Goal: Information Seeking & Learning: Understand process/instructions

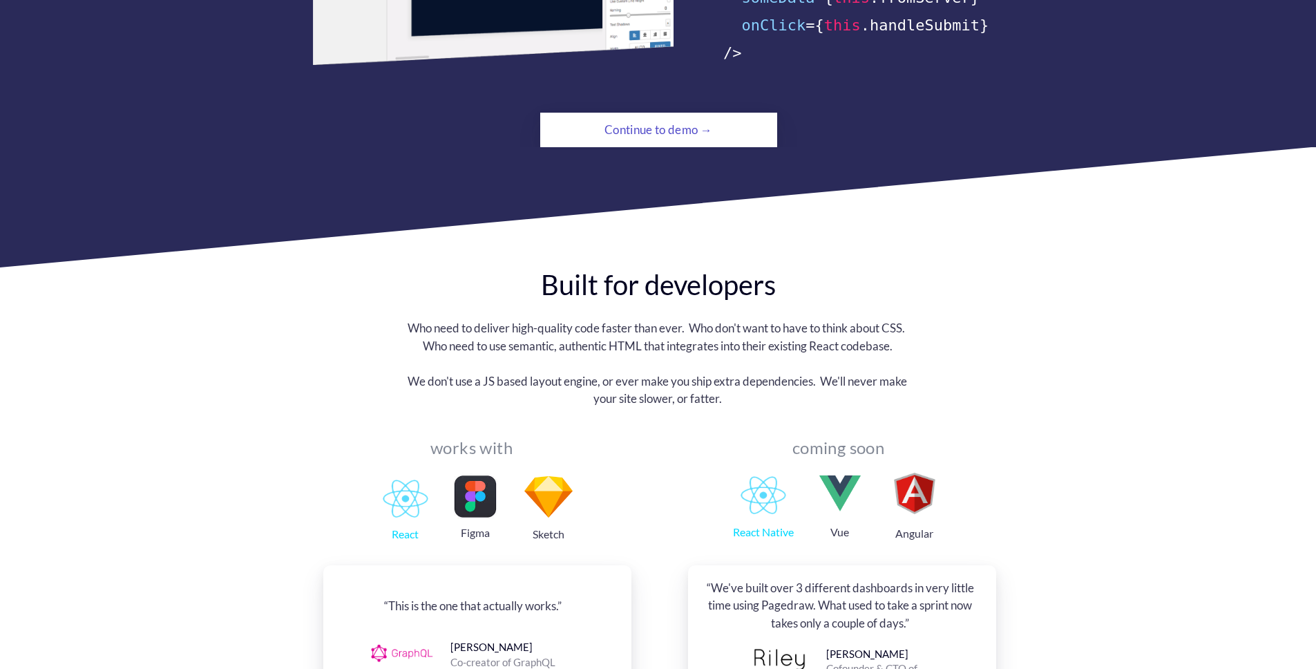
scroll to position [752, 0]
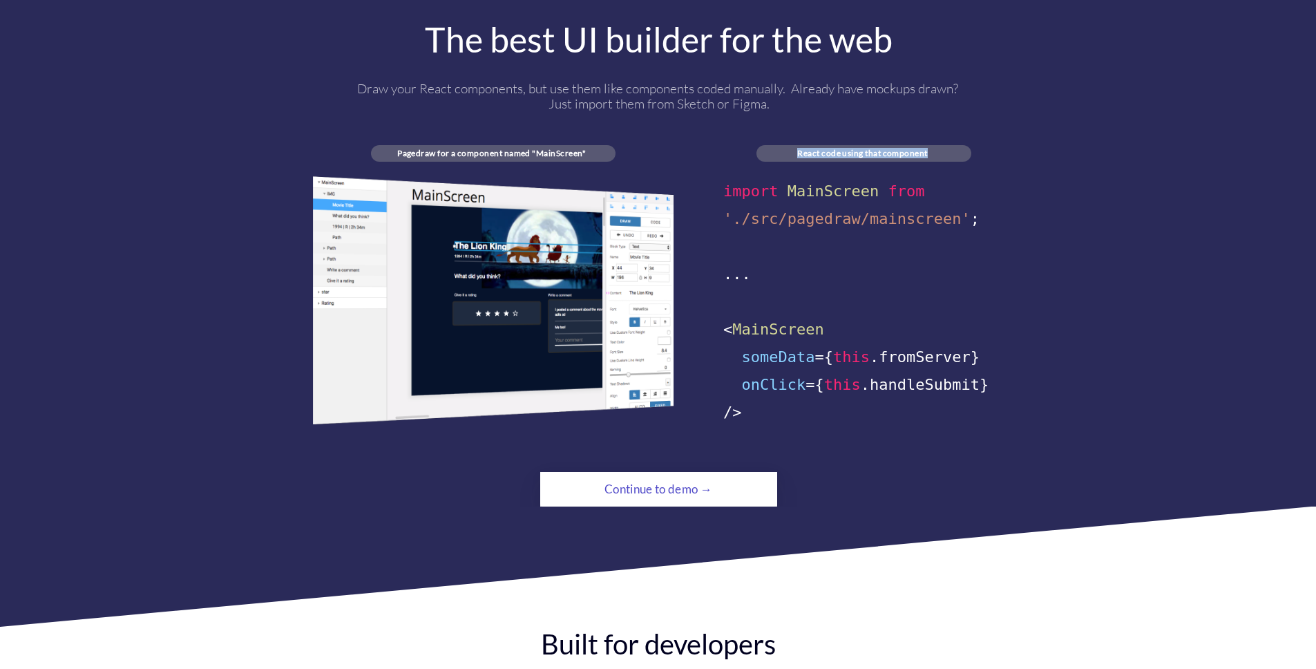
drag, startPoint x: 808, startPoint y: 137, endPoint x: 955, endPoint y: 137, distance: 147.1
click at [955, 148] on div "React code using that component" at bounding box center [862, 153] width 212 height 10
drag, startPoint x: 503, startPoint y: 133, endPoint x: 552, endPoint y: 133, distance: 49.0
click at [548, 148] on div "Pagedraw for a component named "MainScreen"" at bounding box center [492, 153] width 242 height 10
click at [552, 148] on div "Pagedraw for a component named "MainScreen"" at bounding box center [492, 153] width 242 height 10
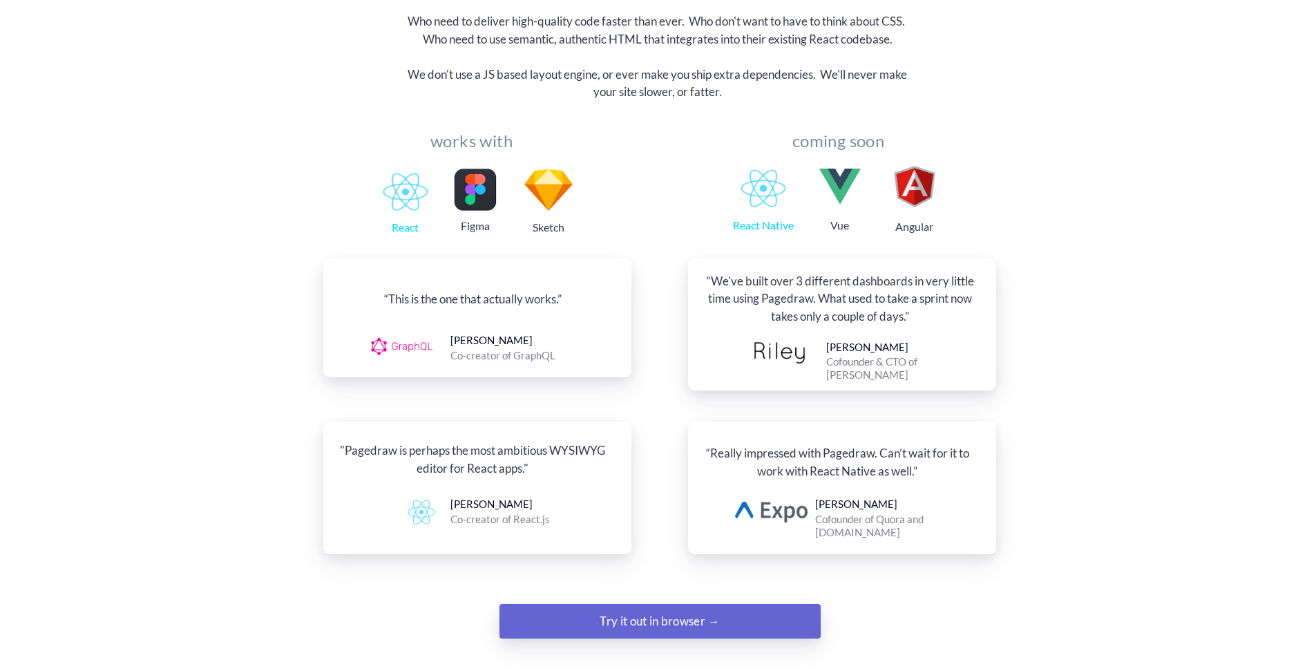
scroll to position [1485, 0]
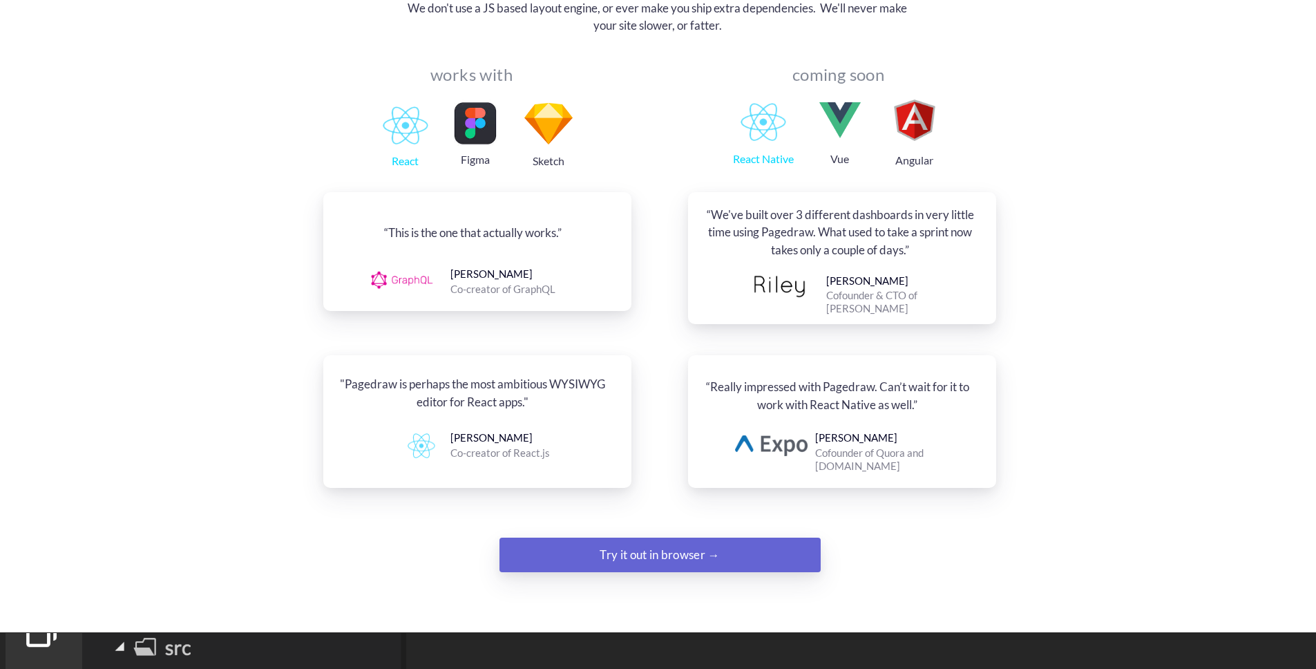
click at [659, 541] on div "Try it out in browser →" at bounding box center [660, 555] width 219 height 28
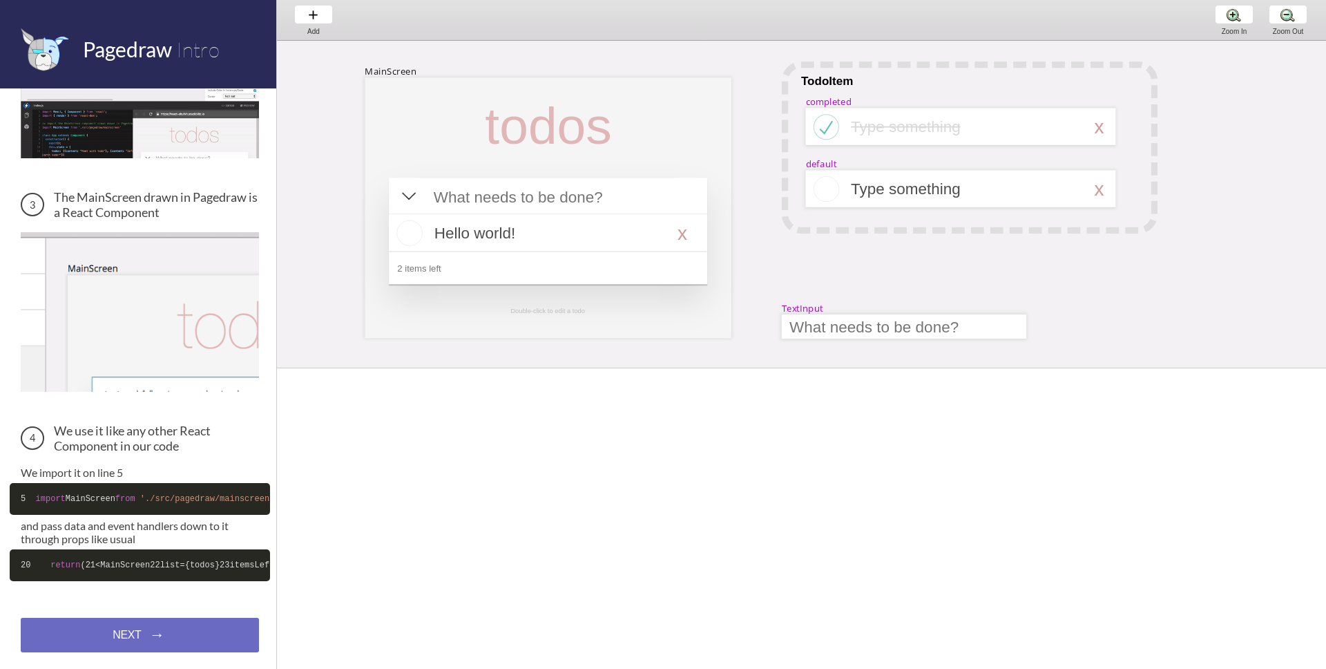
scroll to position [417, 0]
click at [594, 124] on div at bounding box center [548, 127] width 149 height 60
select select "3"
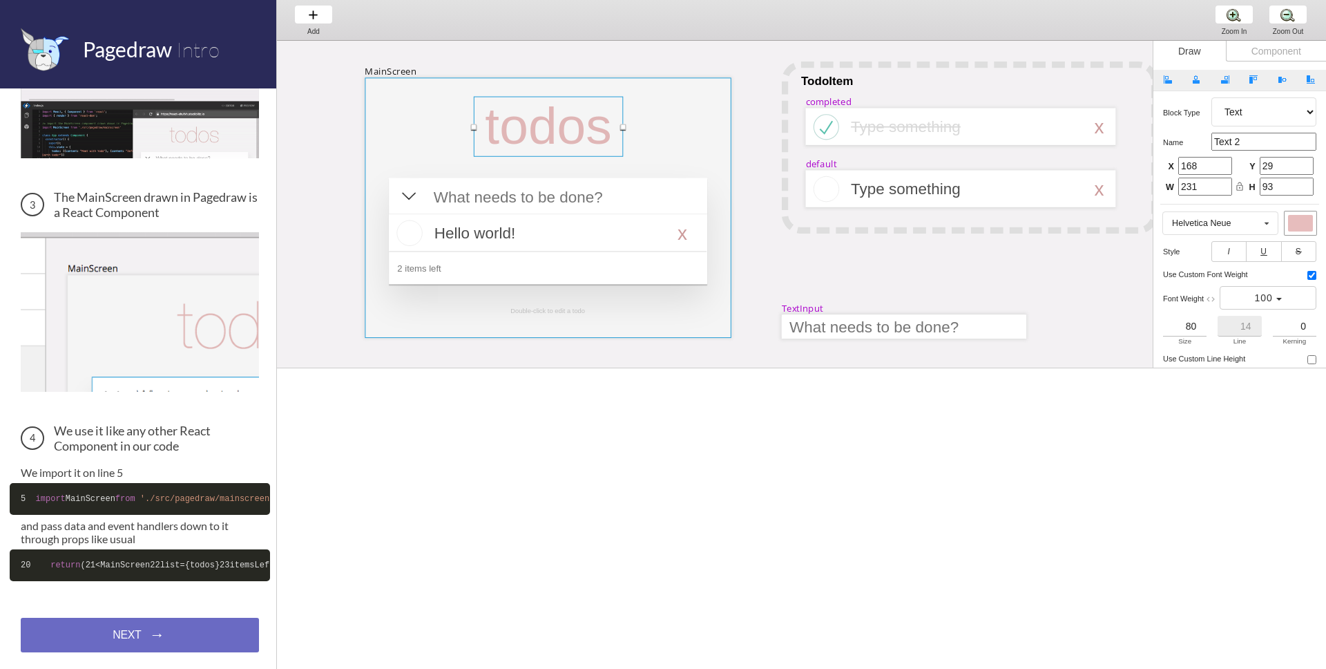
click at [662, 123] on div at bounding box center [548, 207] width 366 height 260
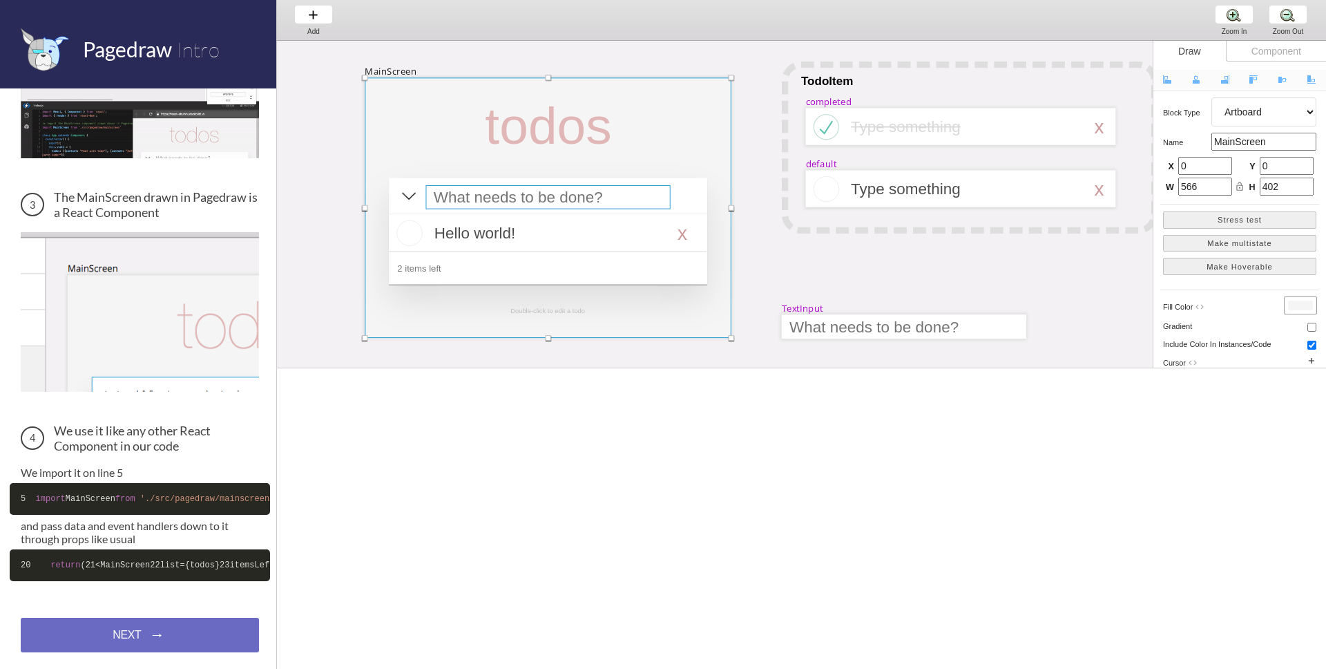
click at [481, 185] on div at bounding box center [548, 197] width 245 height 24
select select "15"
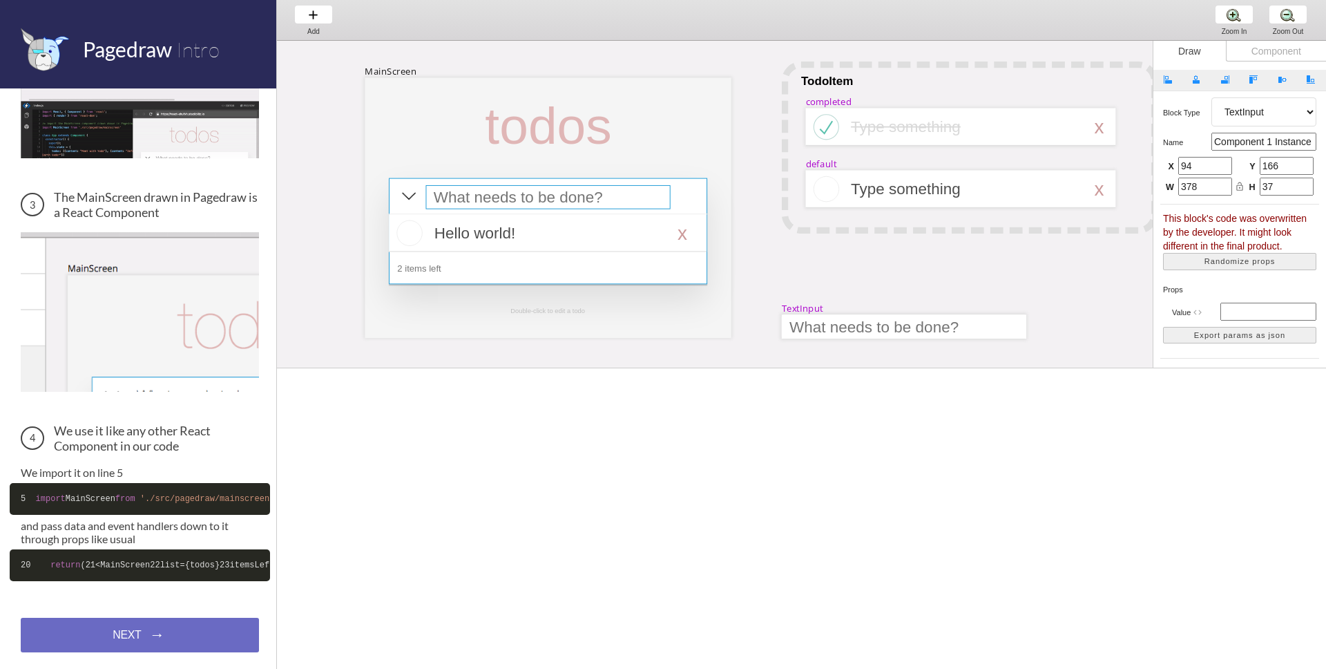
click at [420, 197] on div at bounding box center [548, 231] width 318 height 106
select select "4"
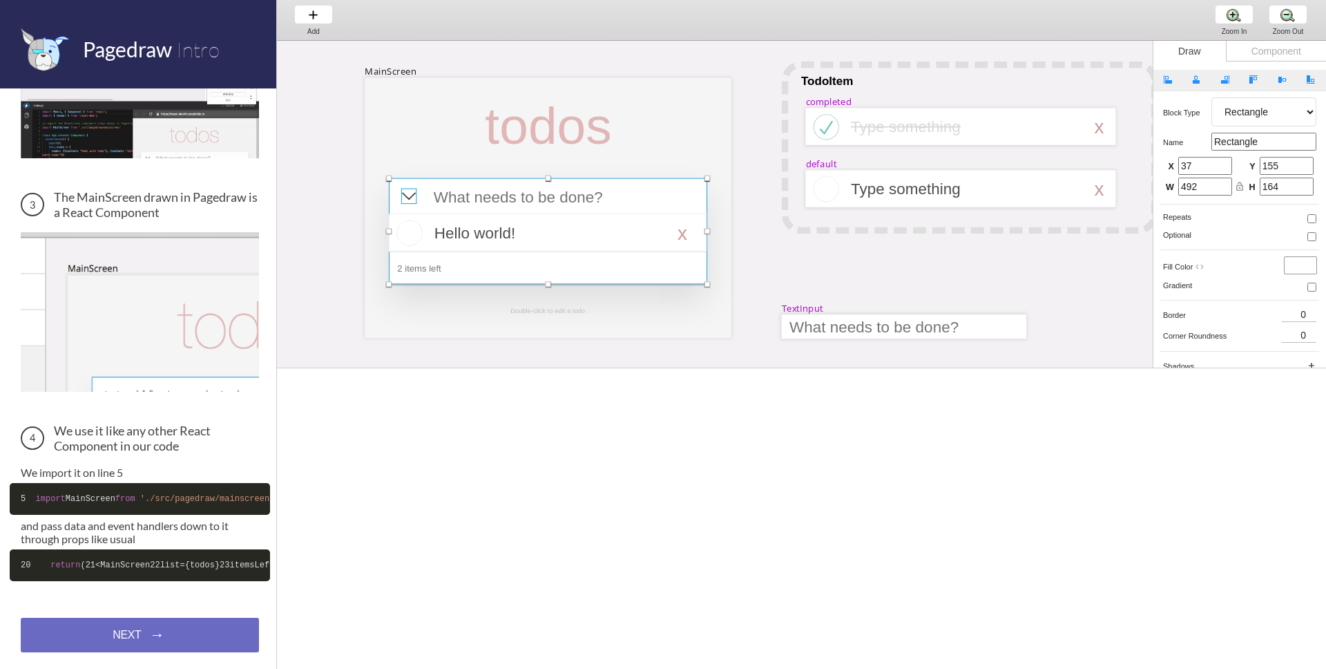
click at [408, 198] on div at bounding box center [408, 196] width 15 height 15
select select "8"
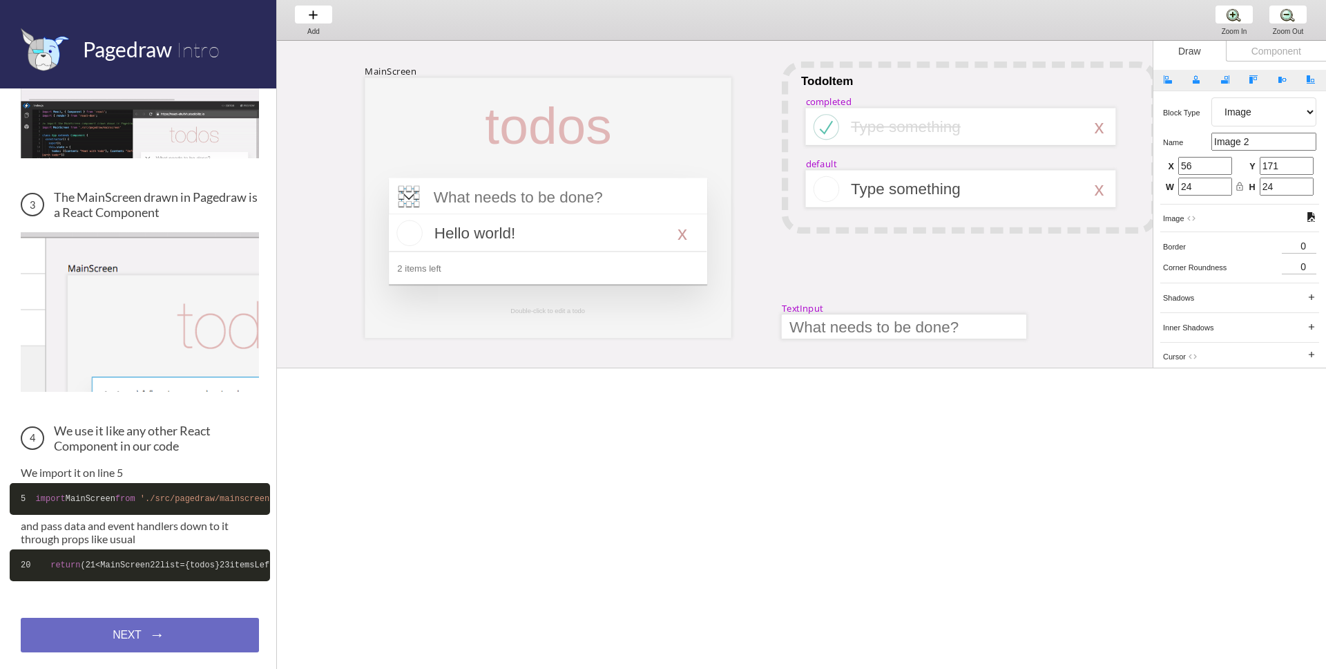
click at [408, 198] on div at bounding box center [408, 196] width 15 height 15
click at [494, 202] on div at bounding box center [548, 197] width 245 height 24
select select "15"
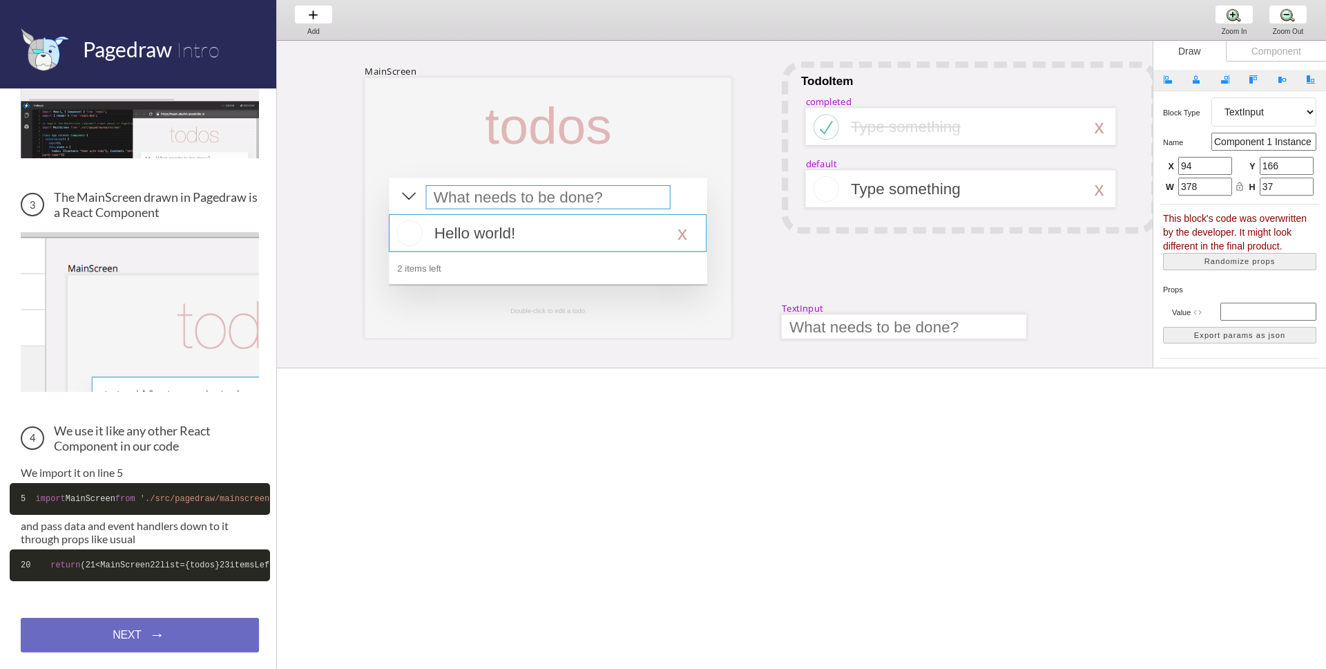
click at [533, 222] on div at bounding box center [548, 232] width 318 height 37
select select "16"
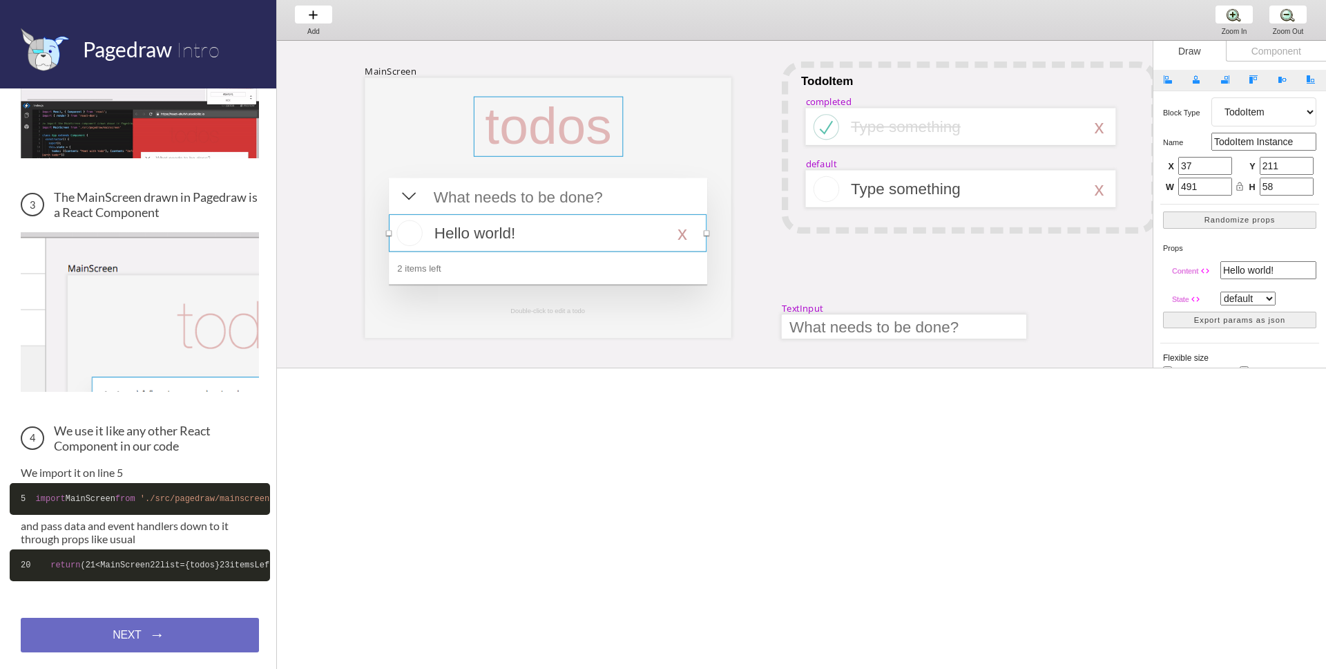
click at [488, 109] on div at bounding box center [548, 127] width 149 height 60
select select "3"
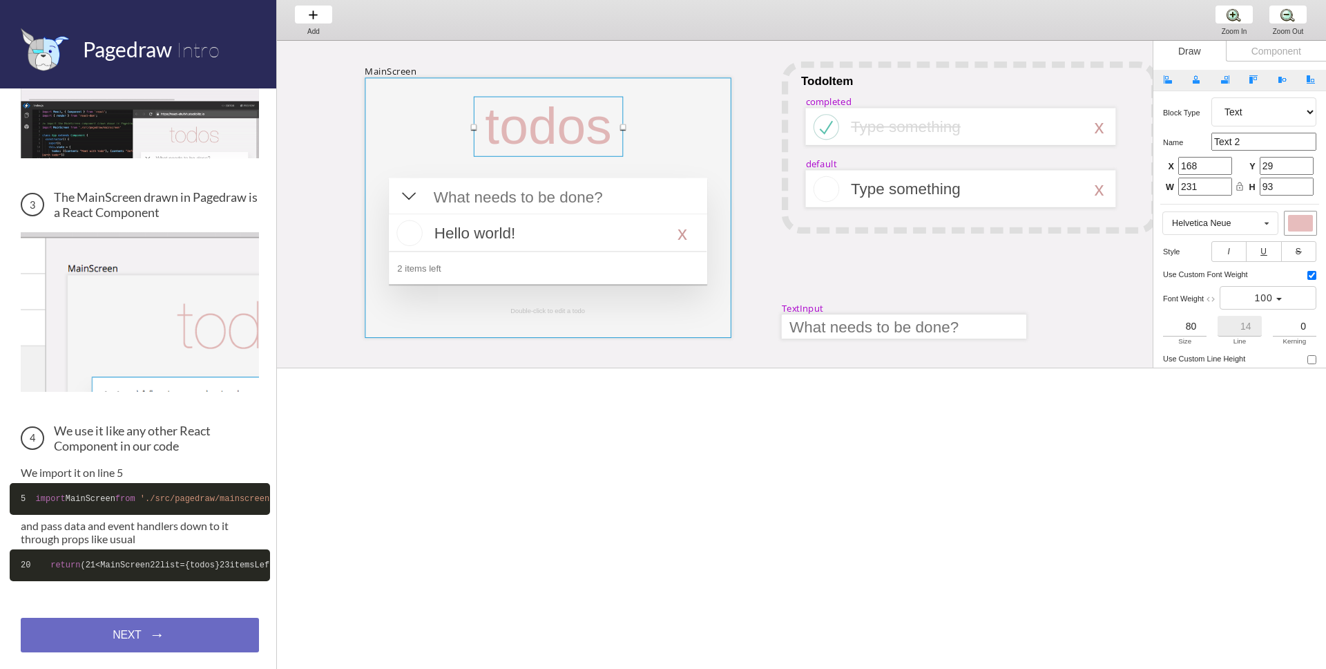
click at [417, 124] on div at bounding box center [548, 207] width 366 height 260
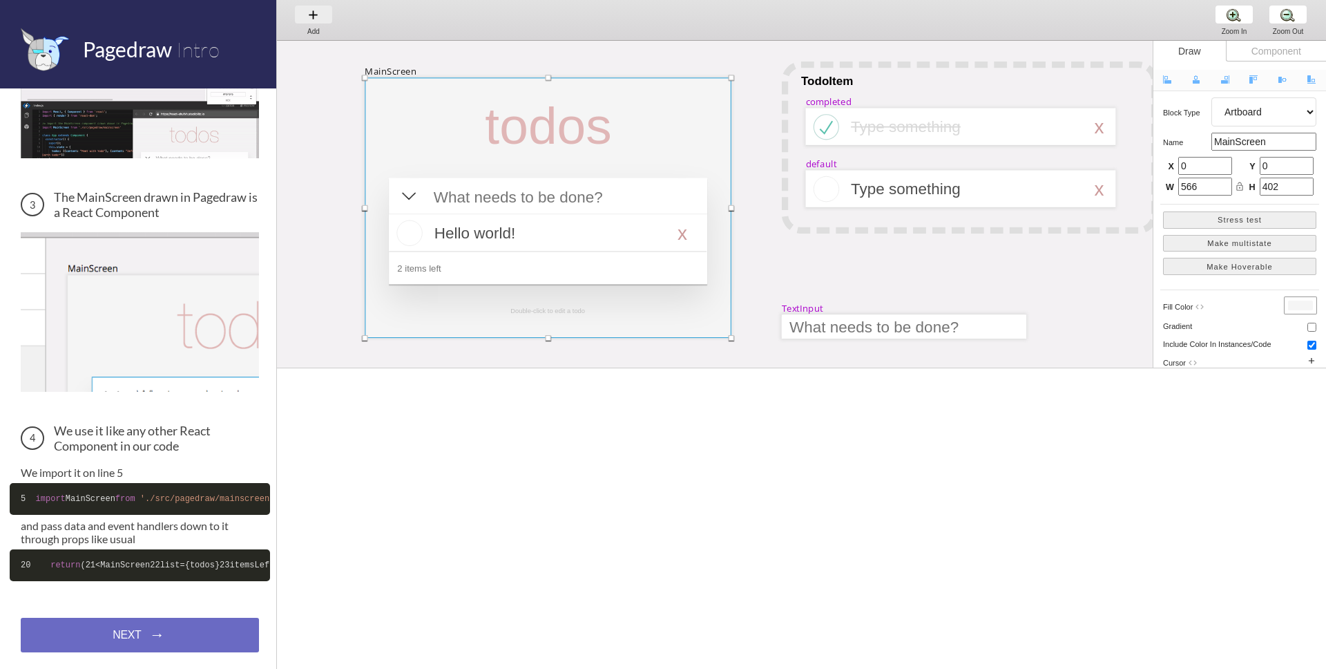
click at [301, 3] on div "Add Add Add" at bounding box center [313, 19] width 53 height 39
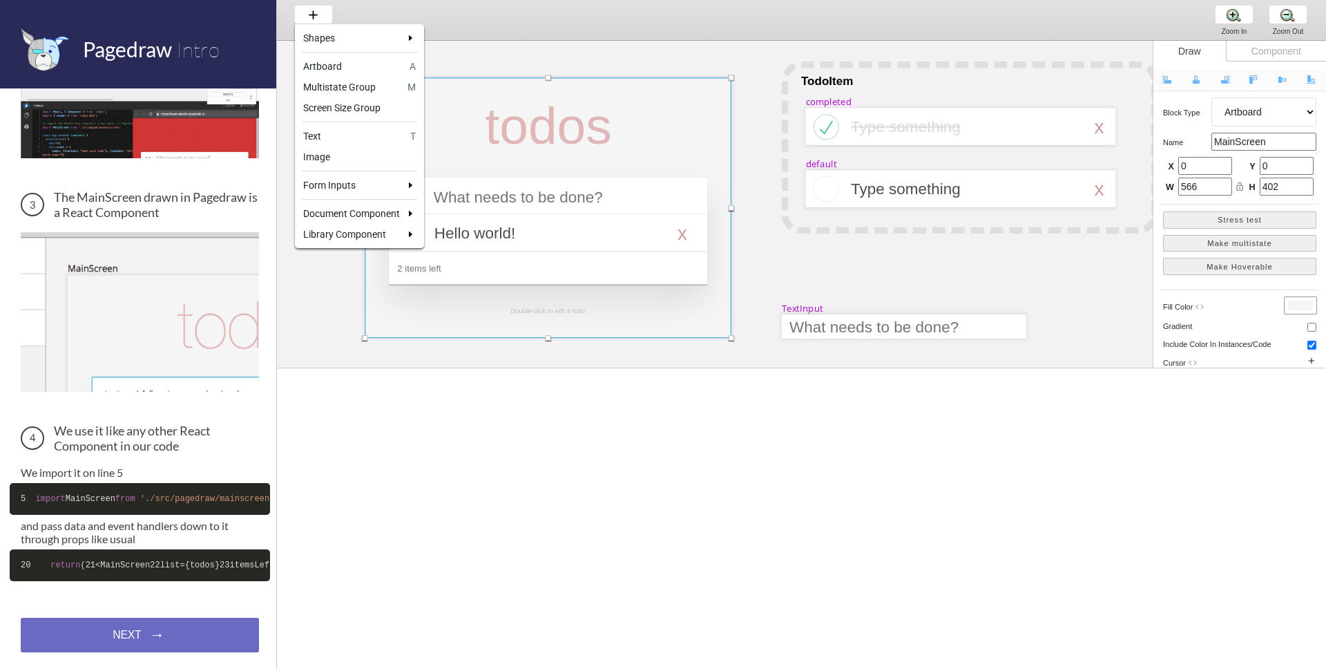
click at [414, 10] on div at bounding box center [663, 334] width 1326 height 669
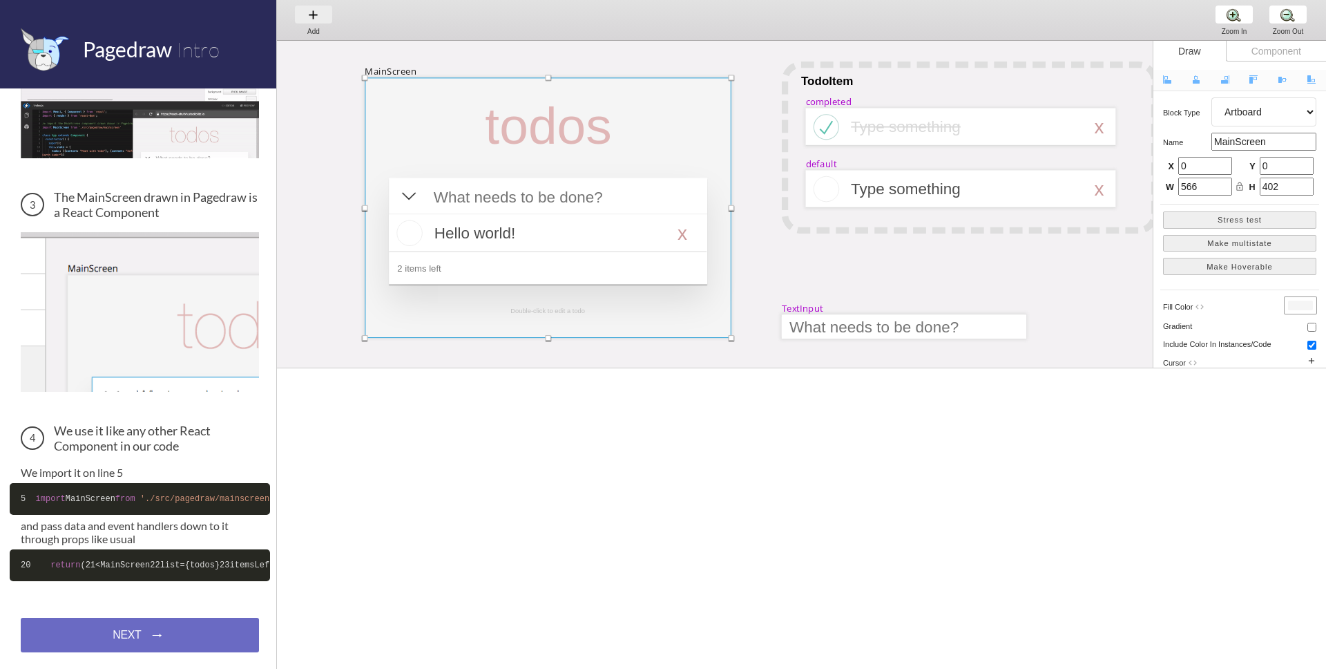
click at [318, 16] on div "Add Add Add" at bounding box center [313, 19] width 53 height 39
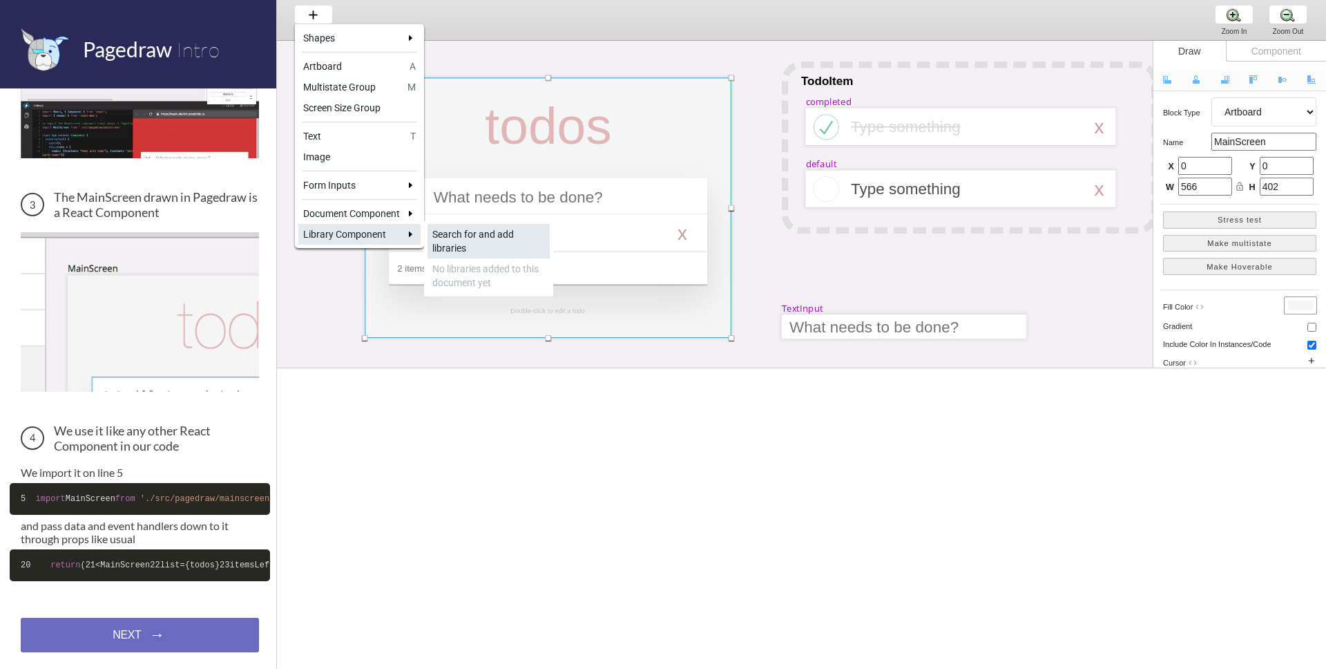
click at [479, 243] on div "Search for and add libraries" at bounding box center [488, 241] width 113 height 28
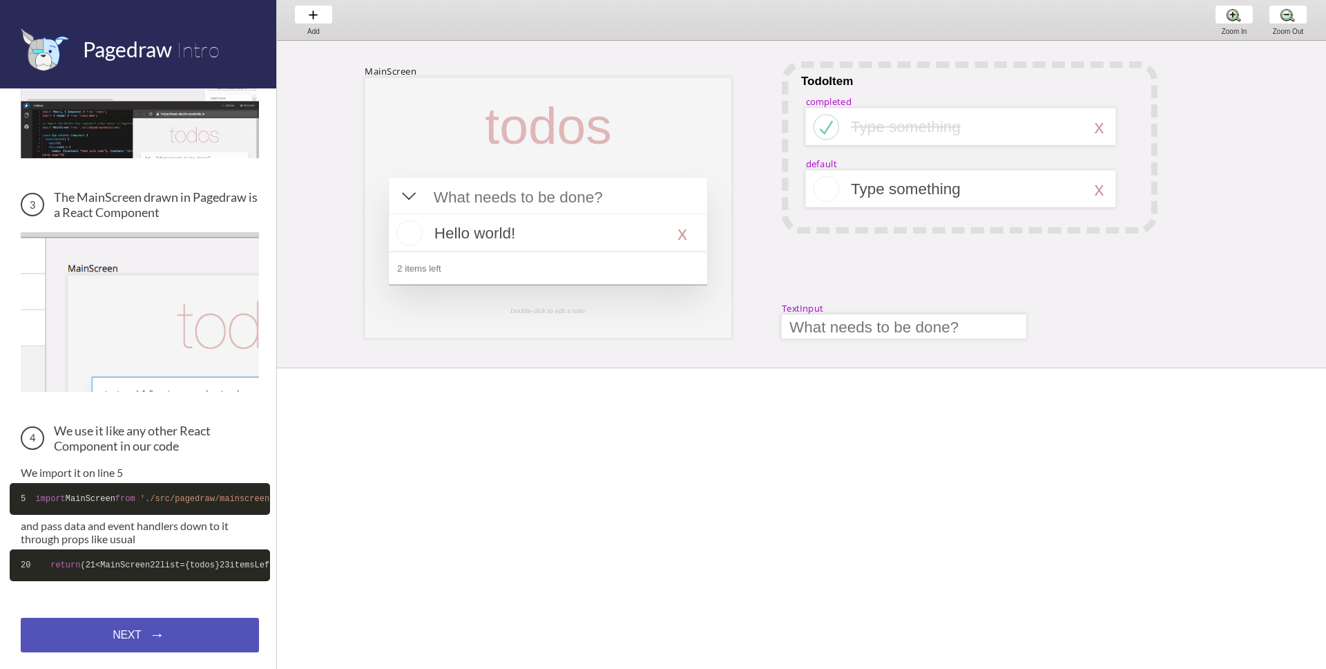
click at [168, 632] on div "NEXT → NEXT → NEXT →" at bounding box center [140, 635] width 238 height 35
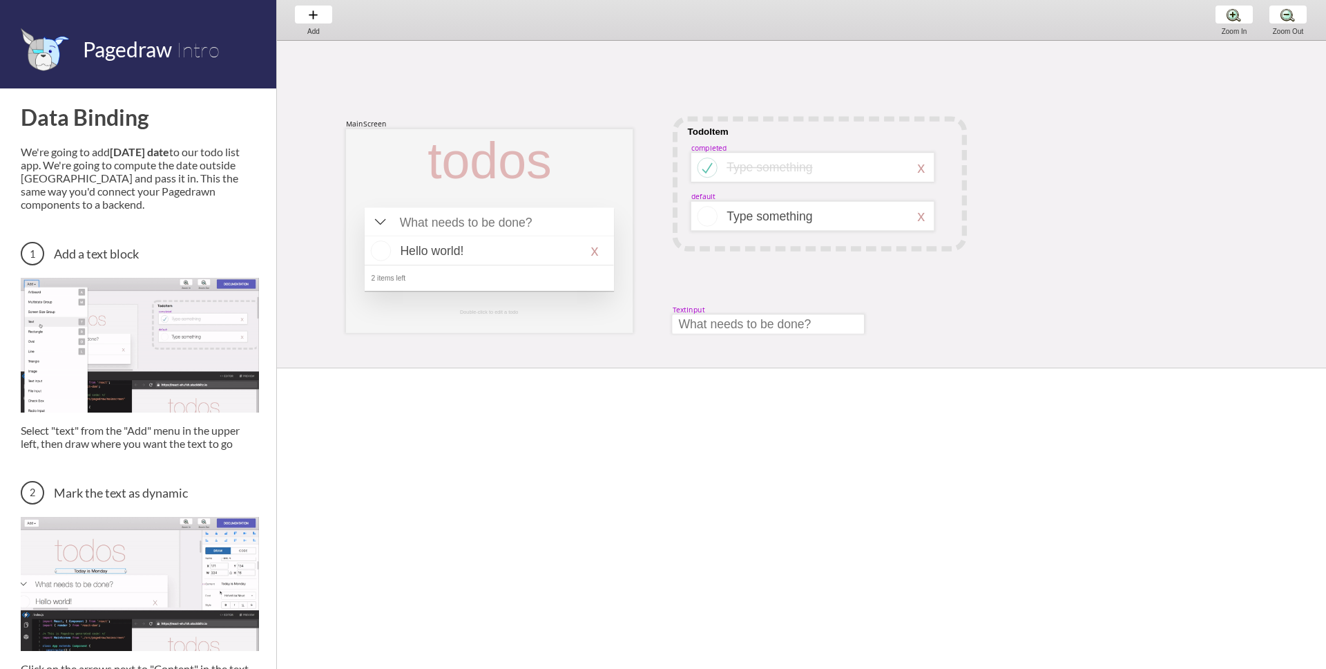
scroll to position [25, 0]
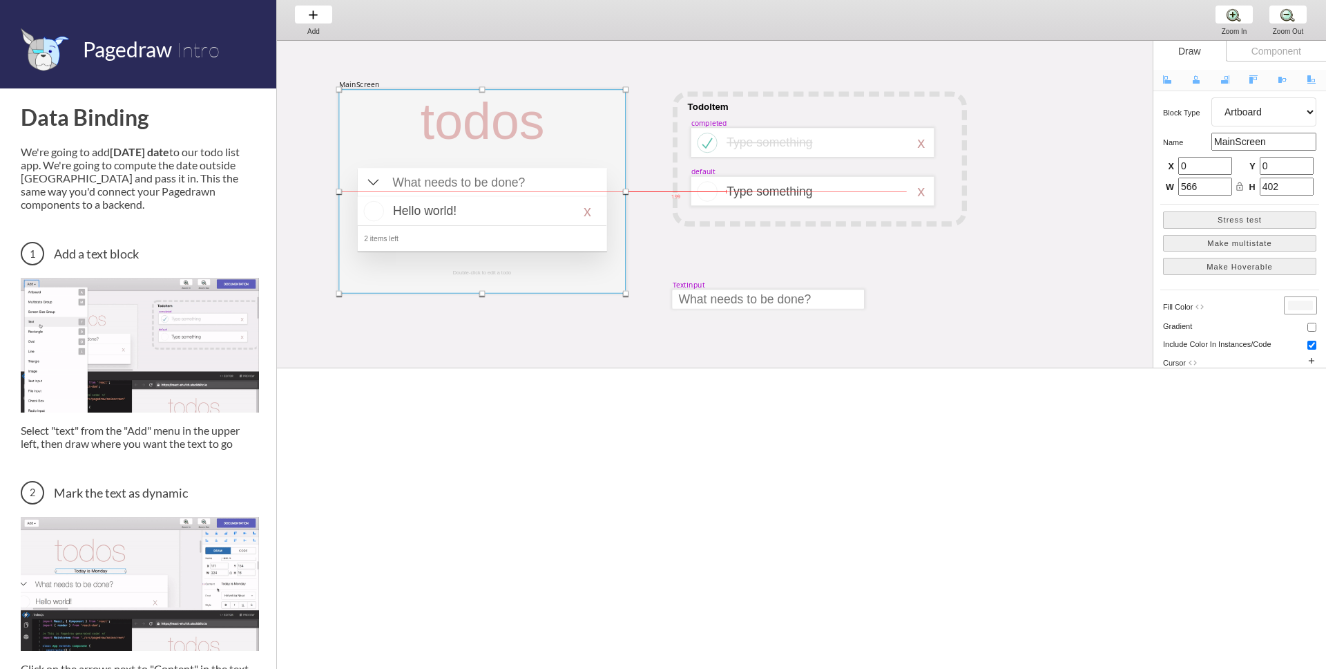
drag, startPoint x: 437, startPoint y: 165, endPoint x: 430, endPoint y: 150, distance: 16.7
click at [430, 150] on div at bounding box center [482, 191] width 287 height 204
click at [313, 12] on div "Add Add Add" at bounding box center [313, 19] width 53 height 39
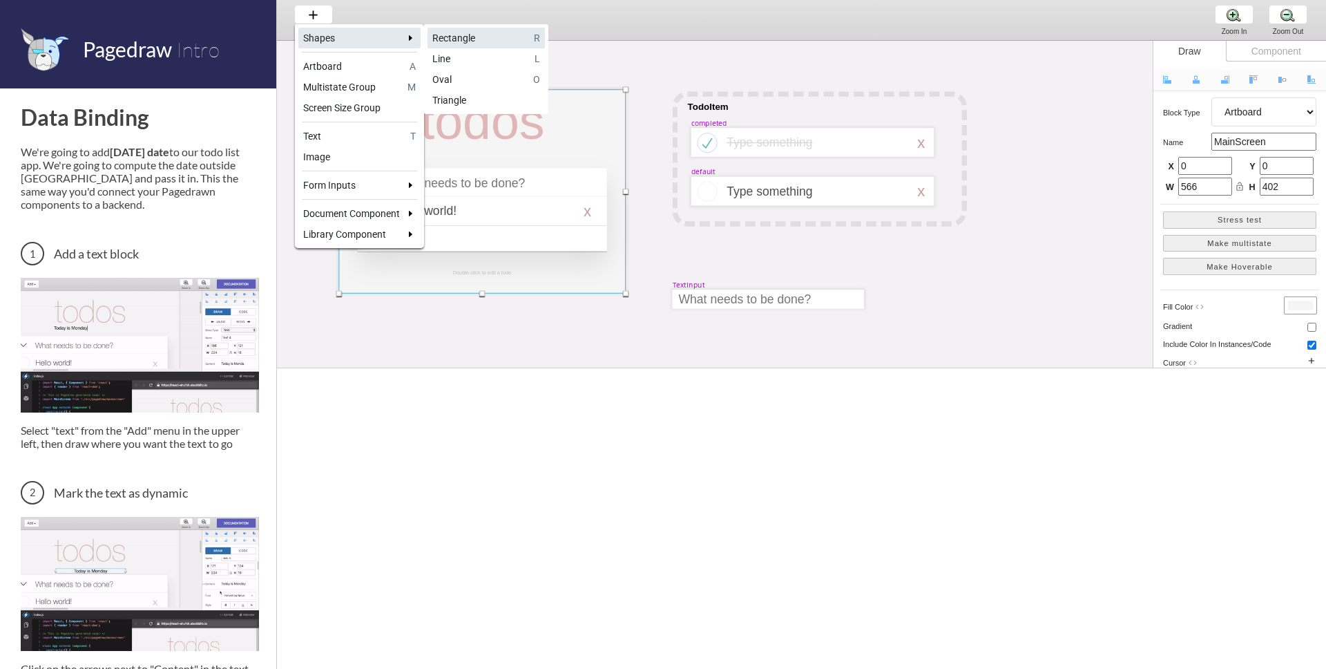
click at [486, 39] on div "Rectangle" at bounding box center [480, 38] width 97 height 14
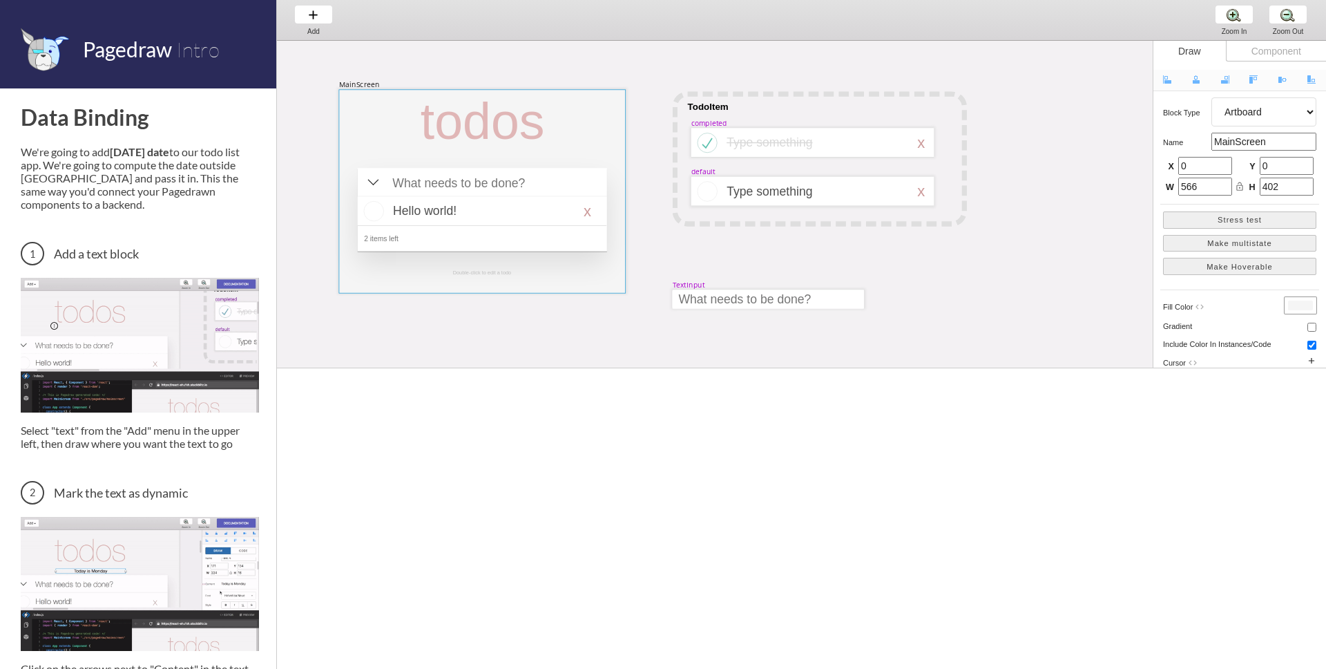
click at [524, 326] on div "MainScreen todos Hello world! x 2 items left Double-click to edit a todo TodoIt…" at bounding box center [1109, 407] width 1664 height 783
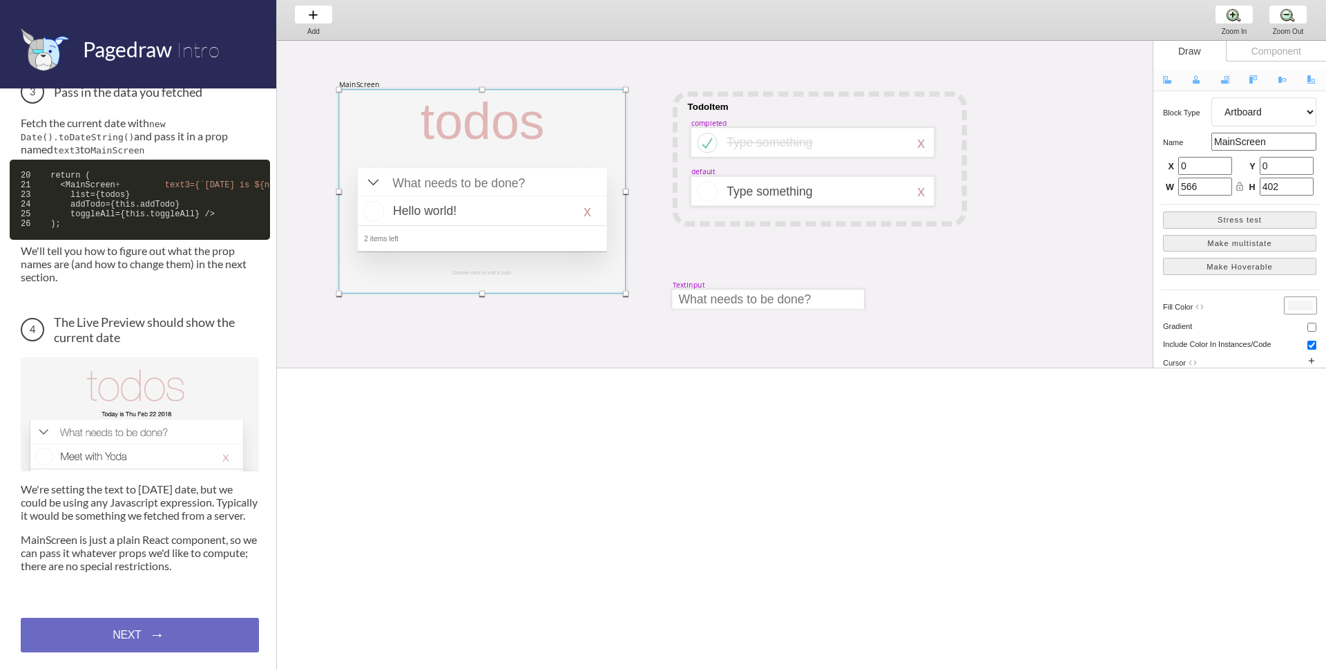
scroll to position [665, 0]
click at [142, 638] on div "NEXT → NEXT → NEXT →" at bounding box center [140, 635] width 238 height 35
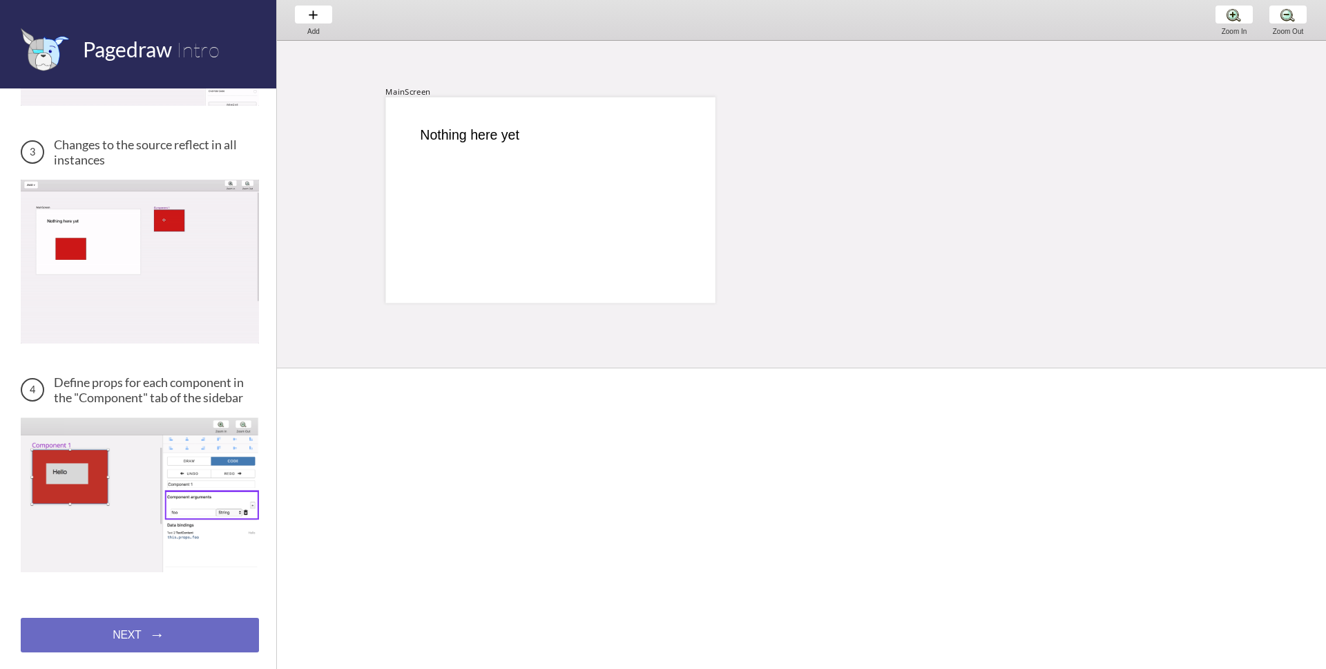
scroll to position [414, 0]
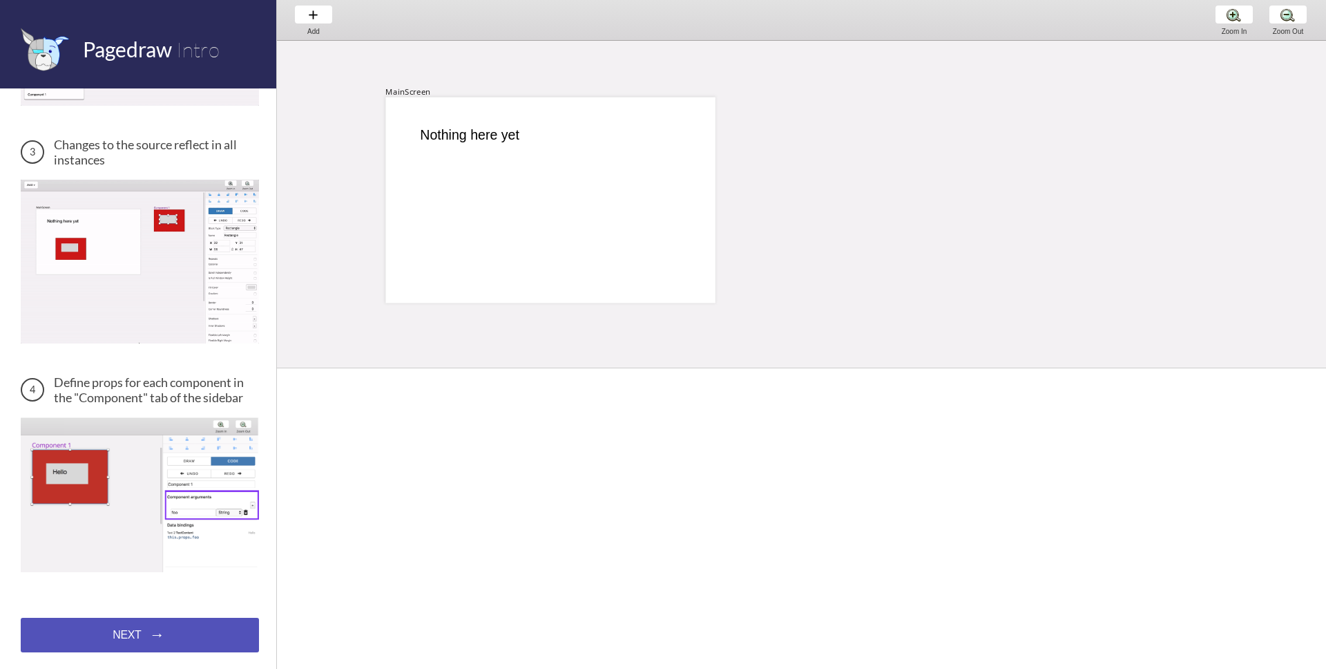
click at [159, 636] on div "NEXT → NEXT → NEXT →" at bounding box center [140, 635] width 238 height 35
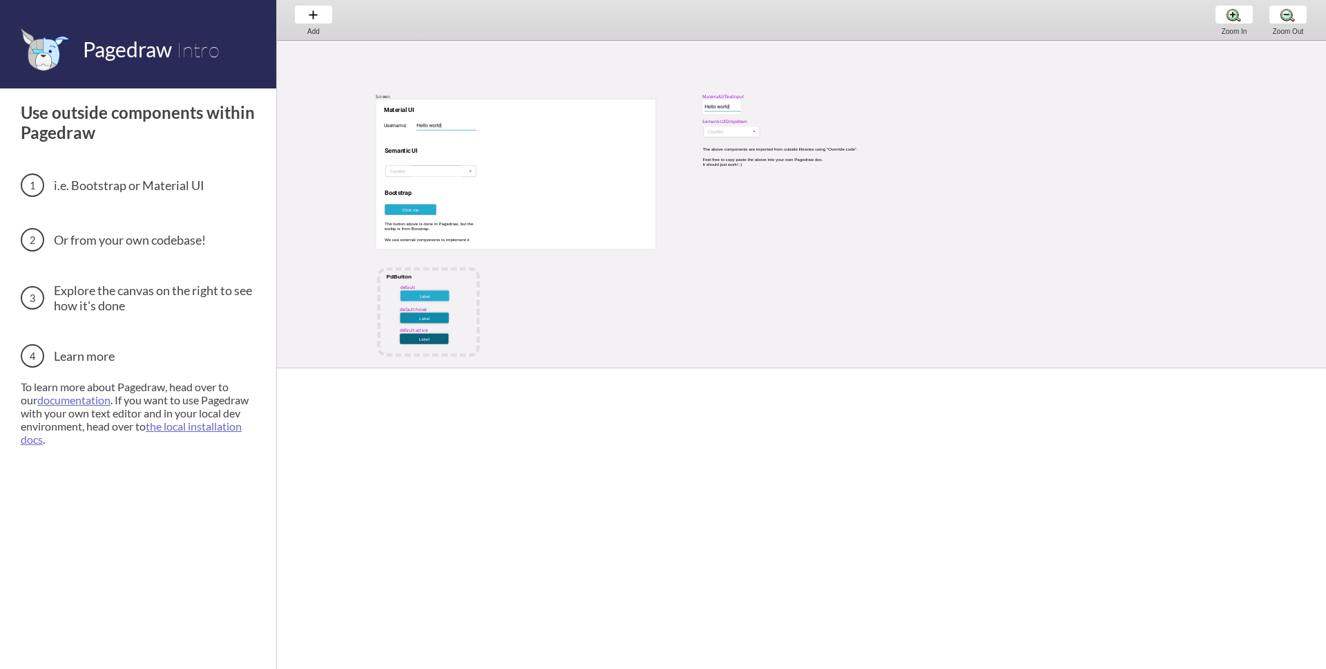
scroll to position [28, 0]
